Goal: Browse casually

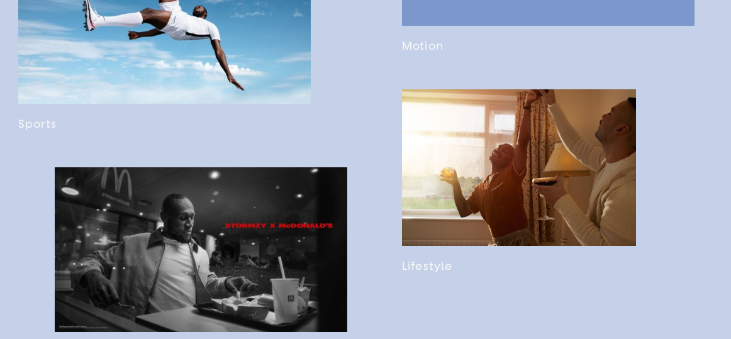
scroll to position [987, 0]
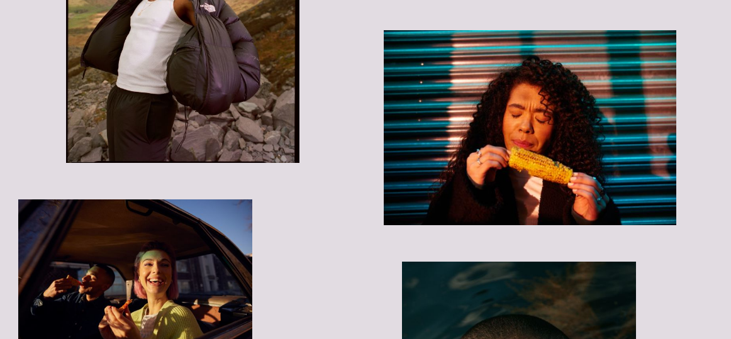
scroll to position [2601, 0]
